Goal: Transaction & Acquisition: Purchase product/service

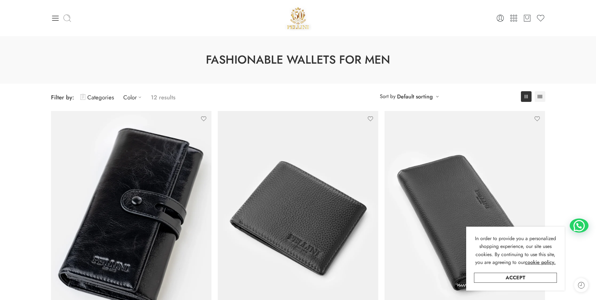
click at [71, 15] on icon at bounding box center [67, 18] width 9 height 9
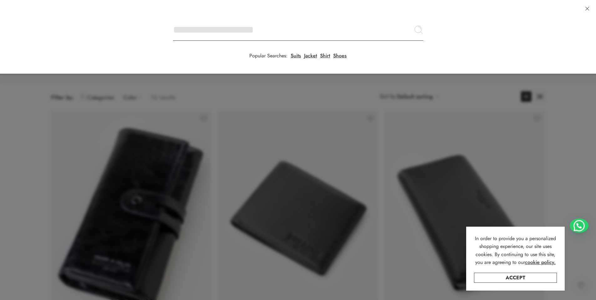
click at [173, 19] on input "Search here" at bounding box center [298, 30] width 250 height 22
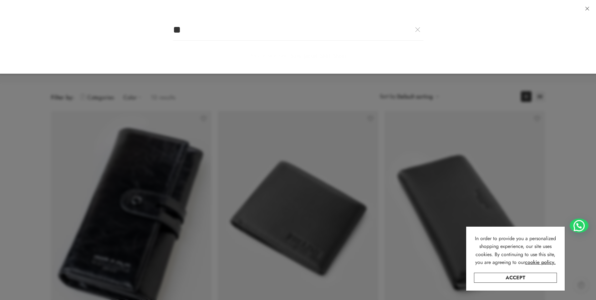
type input "*"
click at [589, 6] on link at bounding box center [587, 8] width 11 height 11
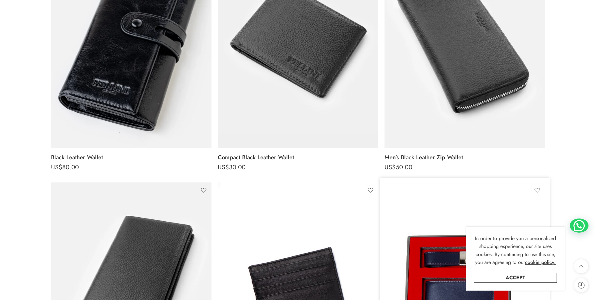
scroll to position [407, 0]
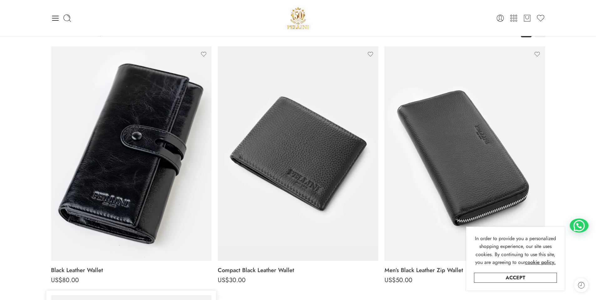
scroll to position [63, 0]
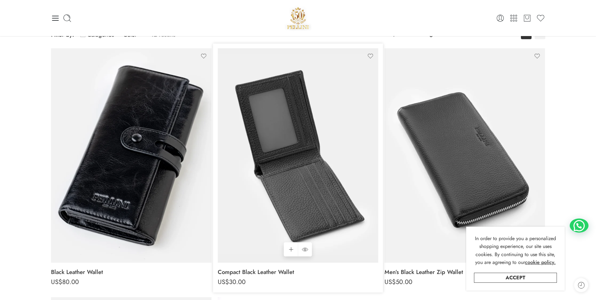
click at [264, 188] on img at bounding box center [298, 155] width 161 height 214
